Goal: Information Seeking & Learning: Learn about a topic

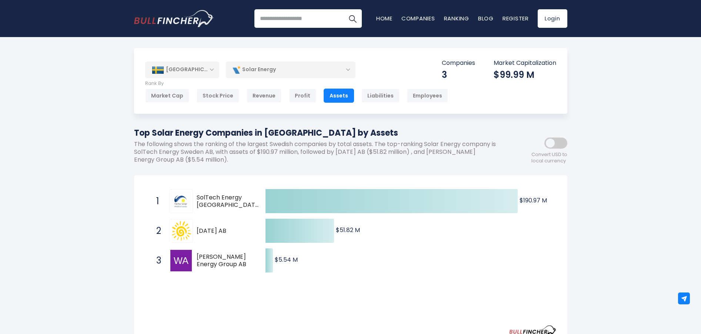
click at [181, 261] on img at bounding box center [180, 260] width 21 height 21
click at [550, 143] on span at bounding box center [555, 142] width 23 height 11
click at [545, 142] on span at bounding box center [555, 142] width 23 height 11
click at [215, 92] on div "Stock Price" at bounding box center [218, 96] width 43 height 14
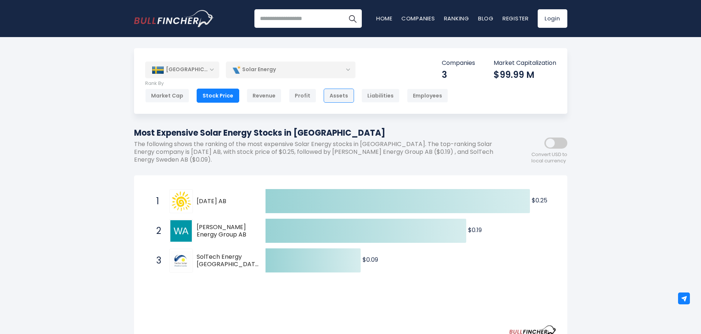
click at [328, 94] on div "Assets" at bounding box center [339, 96] width 30 height 14
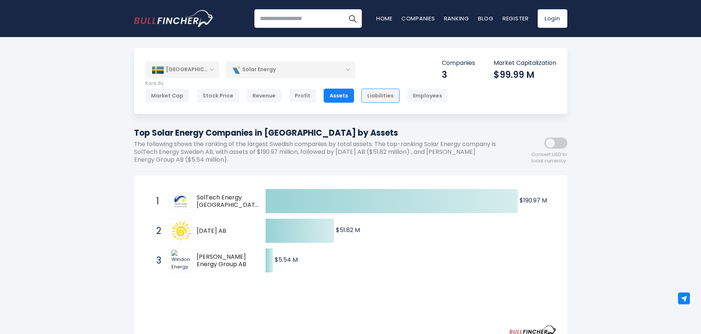
click at [363, 95] on div "Liabilities" at bounding box center [380, 96] width 38 height 14
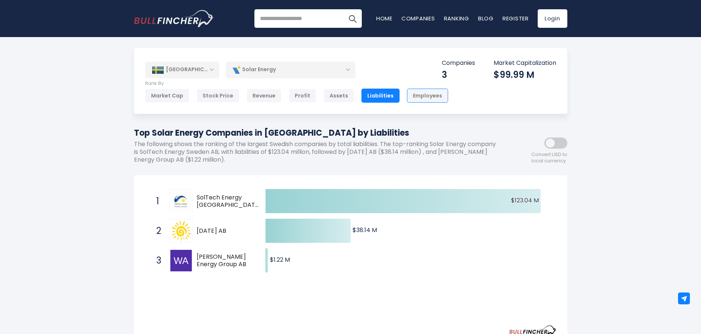
click at [414, 96] on div "Employees" at bounding box center [427, 96] width 41 height 14
click at [167, 96] on div "Market Cap" at bounding box center [167, 96] width 44 height 14
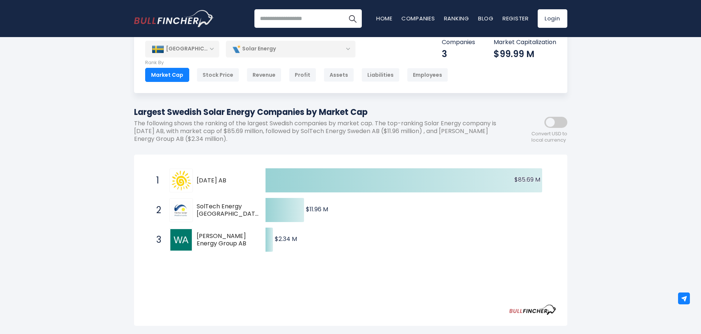
scroll to position [12, 0]
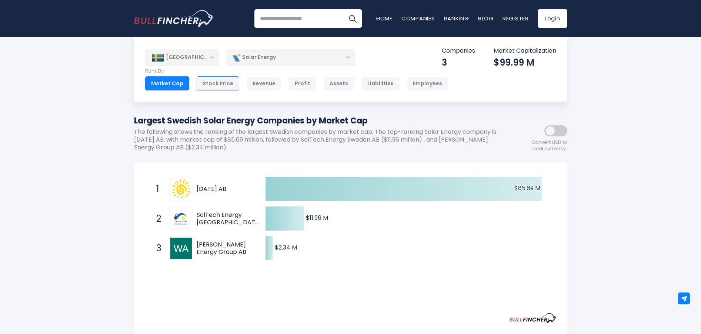
click at [219, 82] on div "Stock Price" at bounding box center [218, 83] width 43 height 14
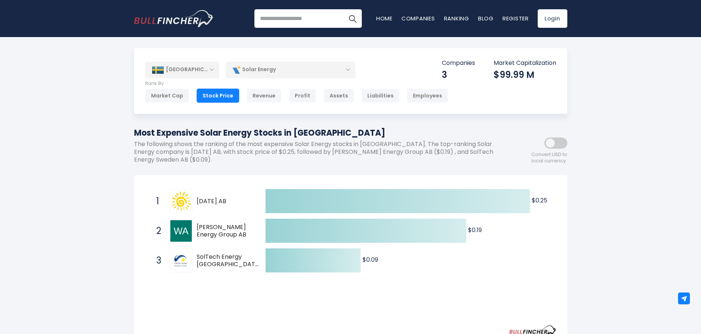
click at [259, 66] on div "Solar Energy" at bounding box center [291, 69] width 130 height 17
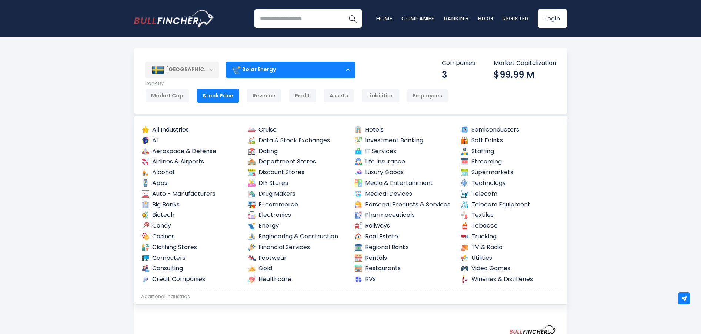
click at [267, 67] on div "Solar Energy" at bounding box center [291, 69] width 130 height 17
